Goal: Find specific page/section: Find specific page/section

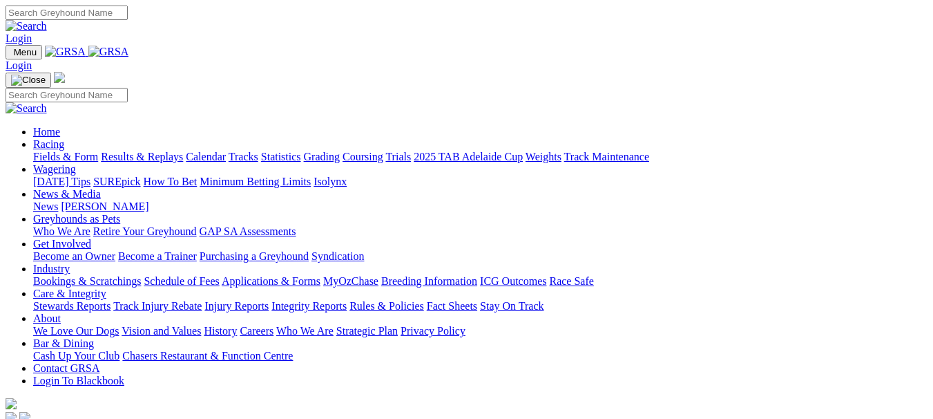
click at [62, 151] on link "Fields & Form" at bounding box center [65, 157] width 65 height 12
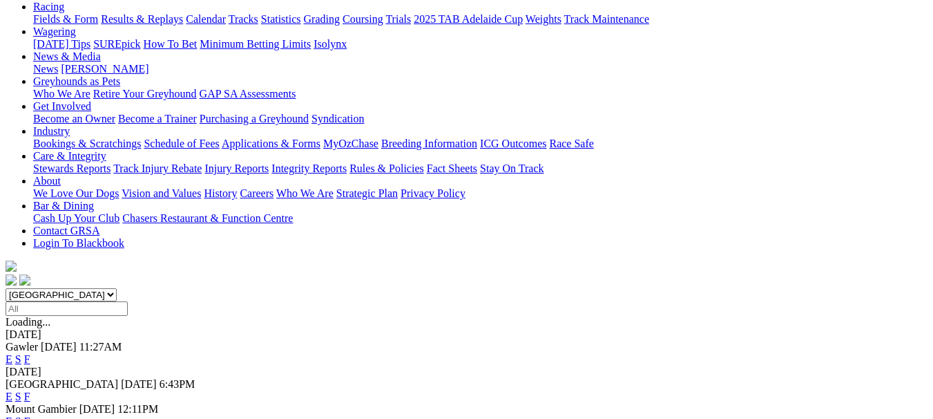
scroll to position [163, 0]
click at [30, 414] on link "F" at bounding box center [27, 420] width 6 height 12
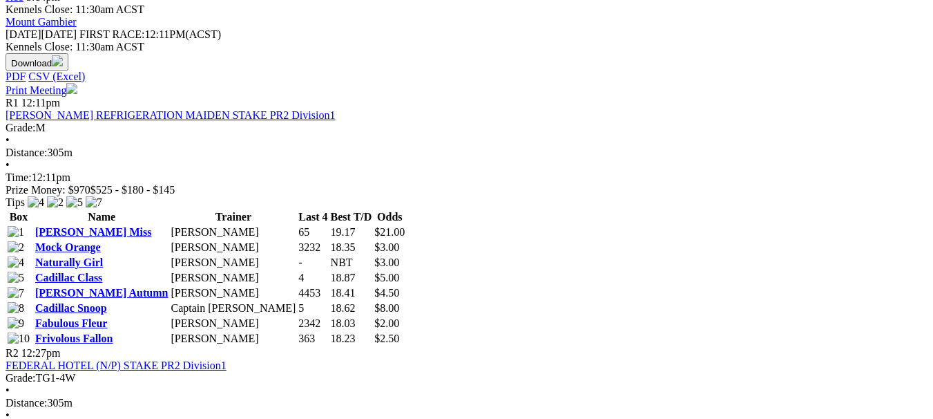
scroll to position [624, 0]
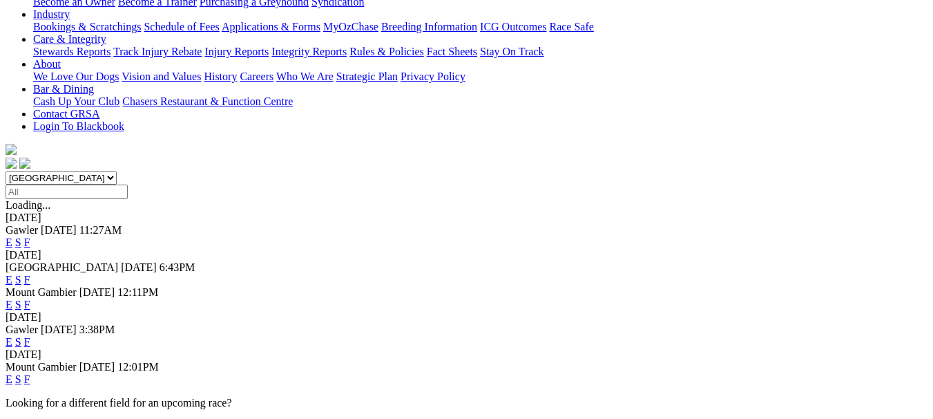
scroll to position [296, 0]
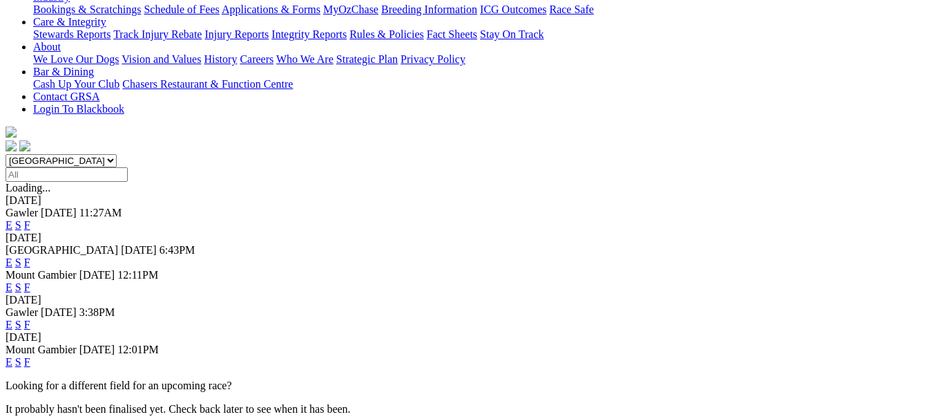
click at [30, 356] on link "F" at bounding box center [27, 362] width 6 height 12
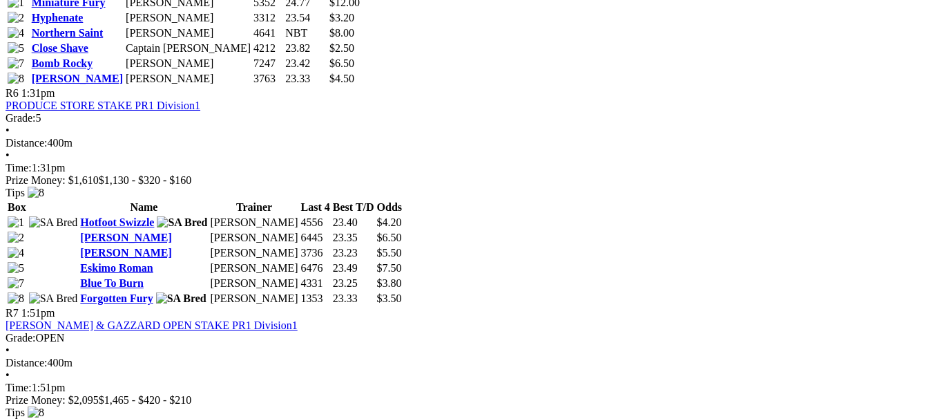
scroll to position [1713, 0]
